Goal: Task Accomplishment & Management: Manage account settings

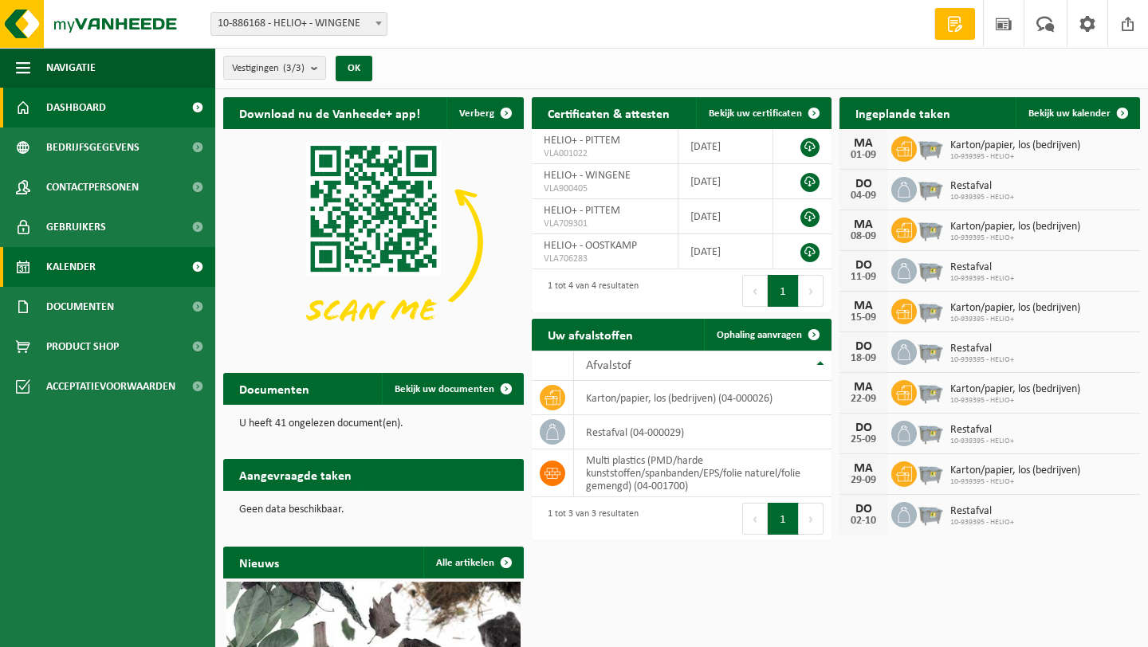
click at [103, 267] on link "Kalender" at bounding box center [107, 267] width 215 height 40
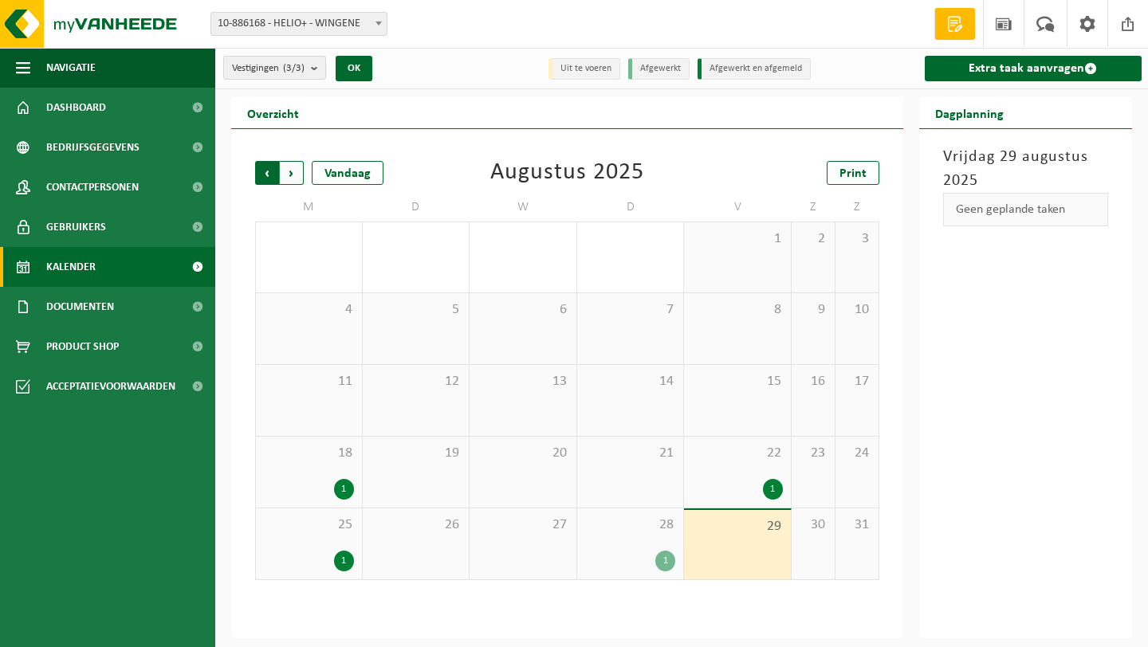
click at [292, 175] on span "Volgende" at bounding box center [292, 173] width 24 height 24
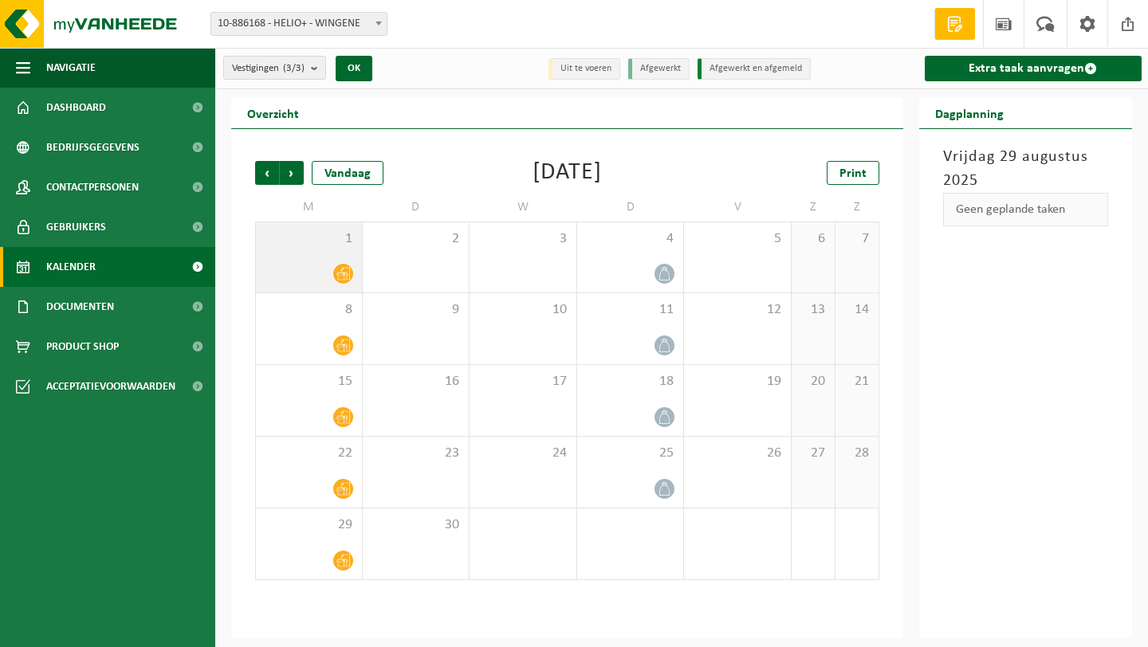
click at [343, 270] on icon at bounding box center [343, 274] width 14 height 14
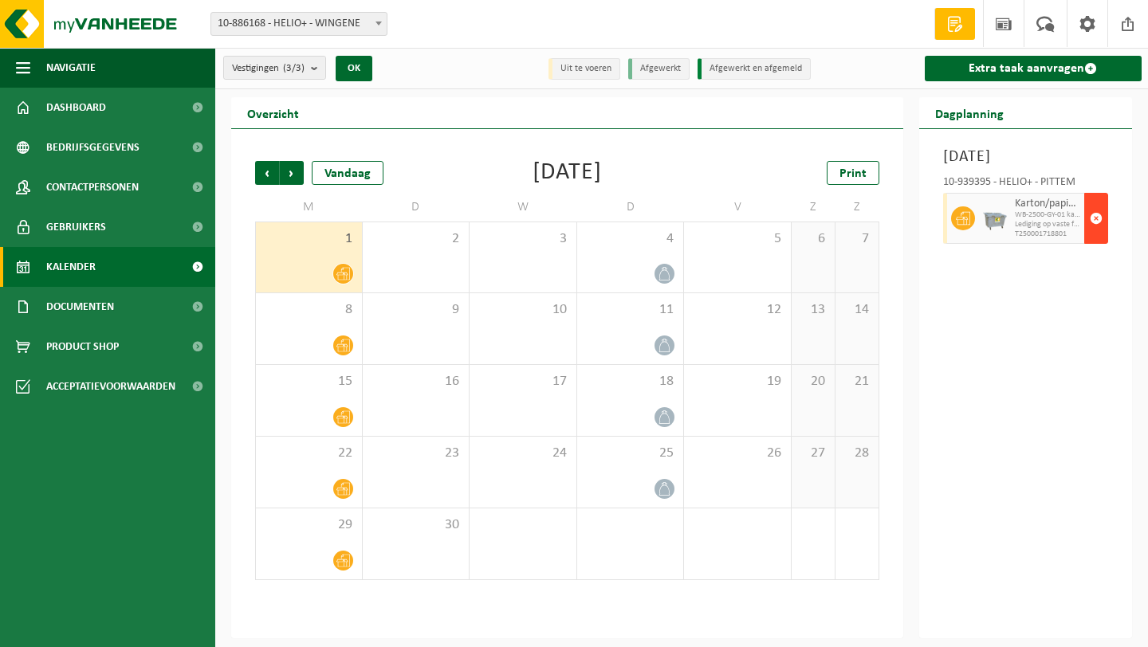
click at [1091, 234] on span "button" at bounding box center [1095, 218] width 13 height 32
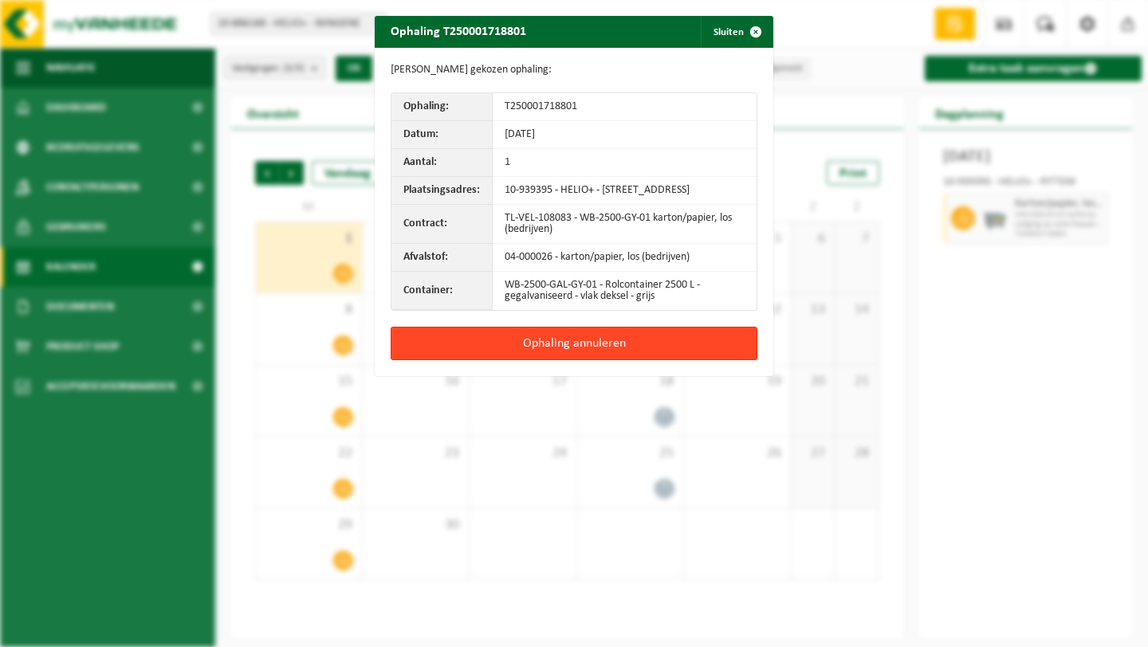
click at [591, 360] on button "Ophaling annuleren" at bounding box center [573, 343] width 367 height 33
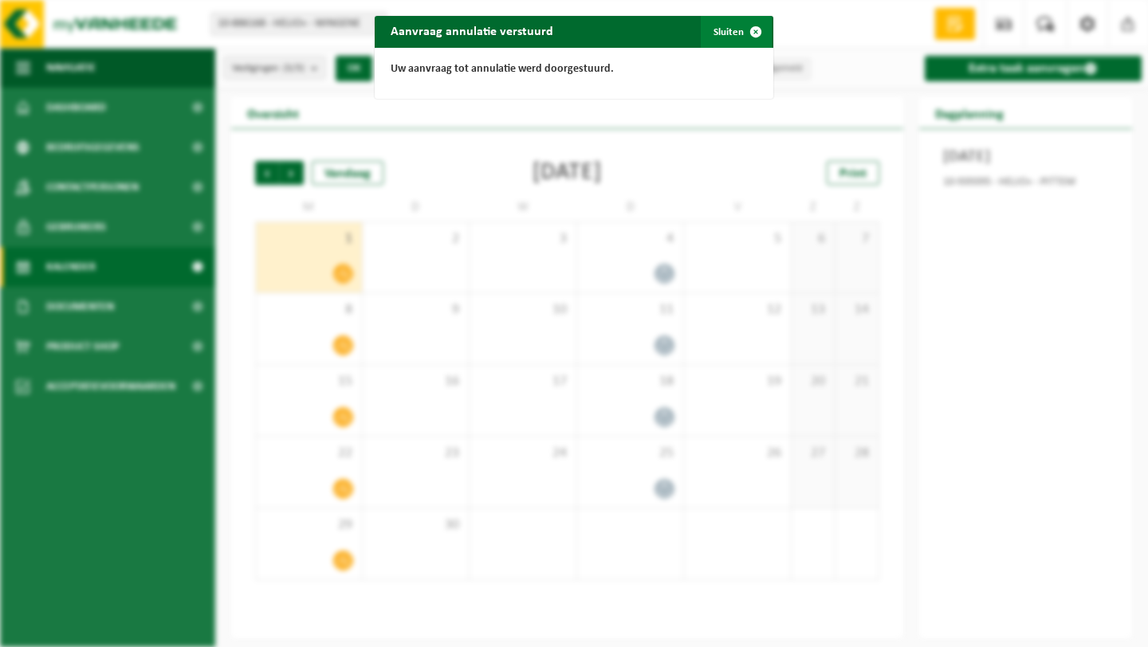
click at [755, 37] on span "button" at bounding box center [756, 32] width 32 height 32
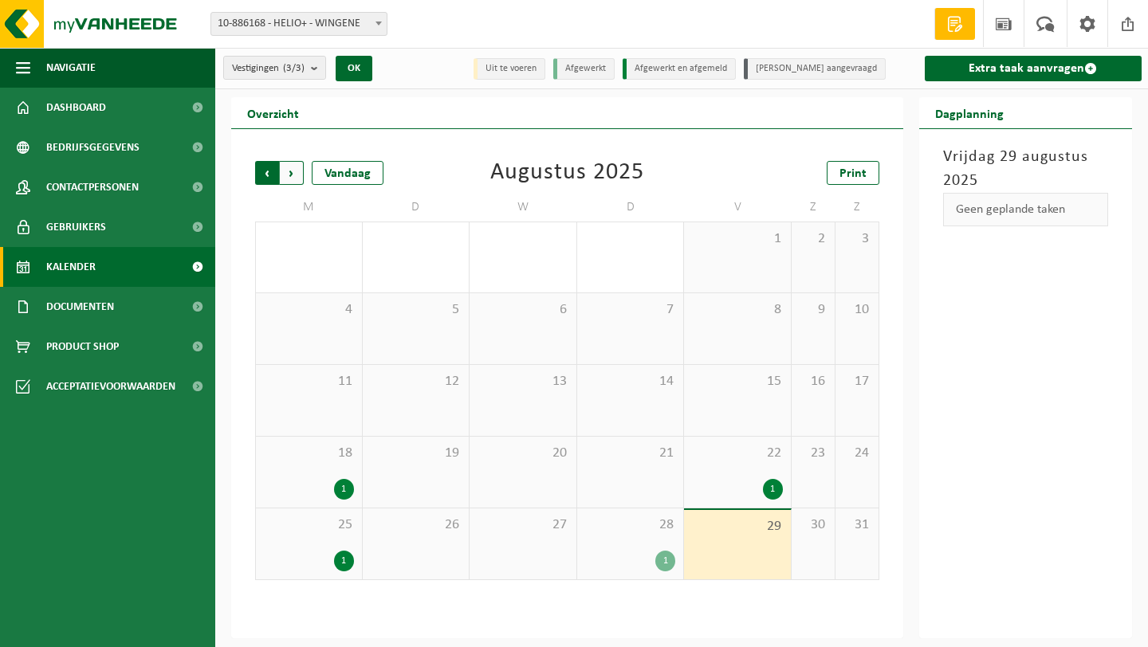
click at [293, 169] on span "Volgende" at bounding box center [292, 173] width 24 height 24
